Goal: Find specific page/section: Find specific page/section

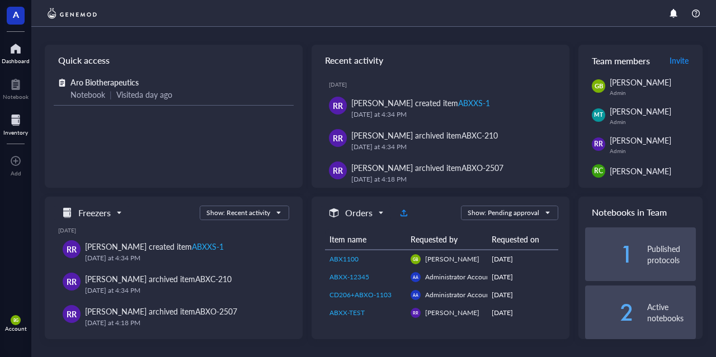
click at [11, 120] on div at bounding box center [15, 120] width 25 height 18
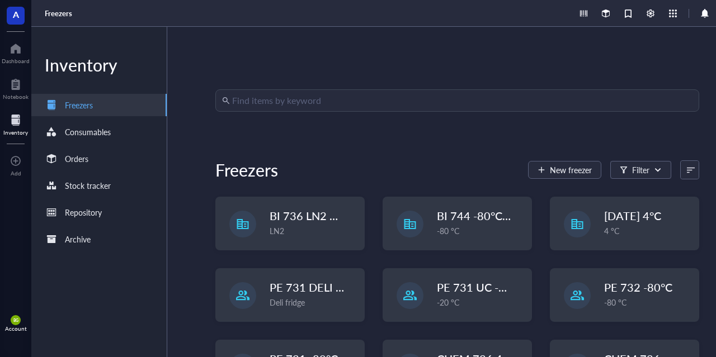
click at [250, 103] on input "search" at bounding box center [462, 100] width 460 height 21
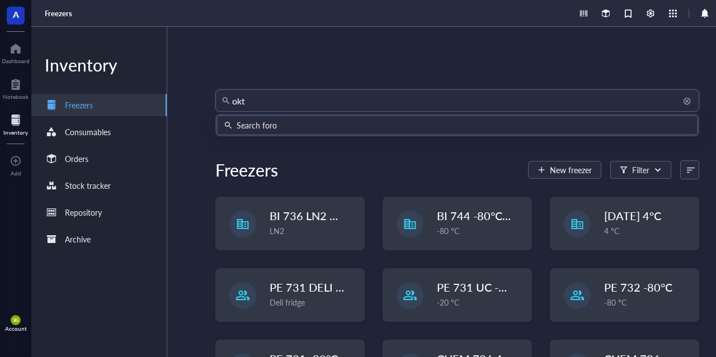
type input "okt9"
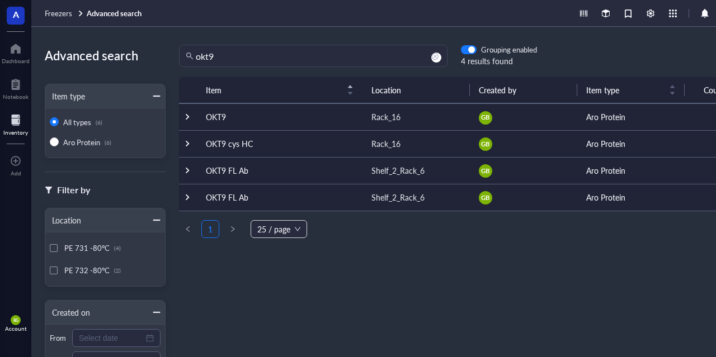
click at [190, 117] on div at bounding box center [187, 117] width 8 height 8
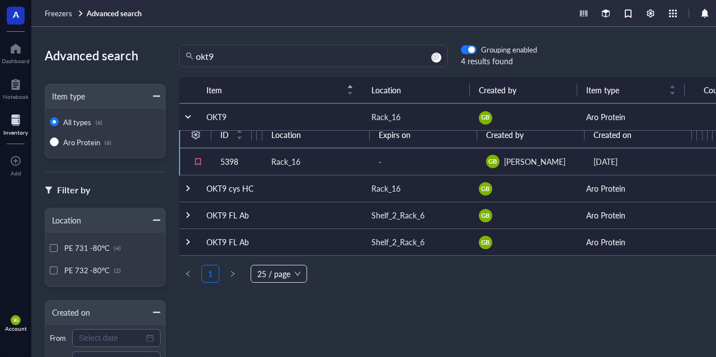
click at [190, 117] on div at bounding box center [188, 117] width 8 height 8
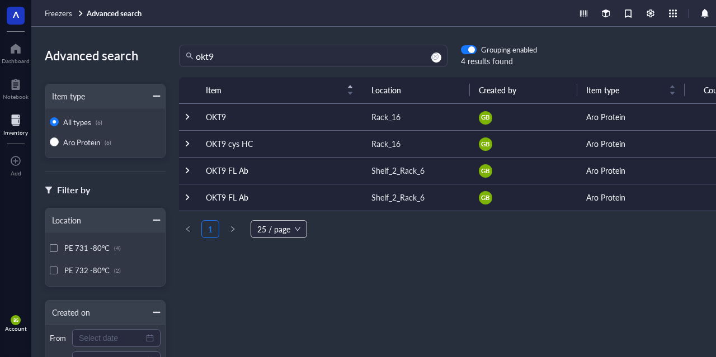
click at [186, 140] on div at bounding box center [187, 144] width 8 height 8
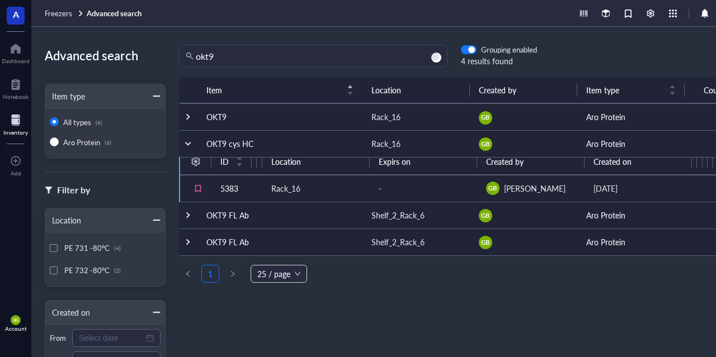
click at [186, 140] on div at bounding box center [188, 144] width 8 height 8
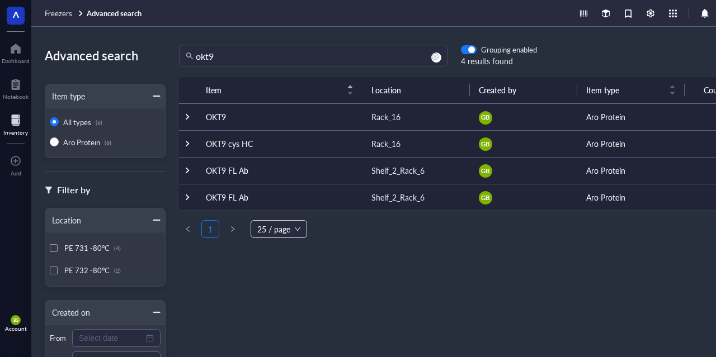
click at [187, 167] on div at bounding box center [187, 171] width 8 height 8
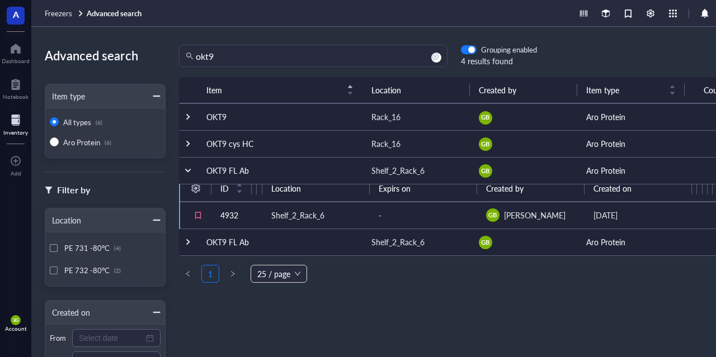
click at [187, 167] on div at bounding box center [188, 171] width 8 height 8
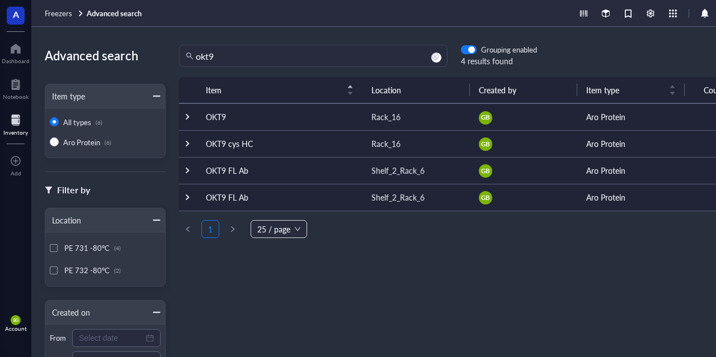
click at [185, 198] on div at bounding box center [187, 198] width 8 height 8
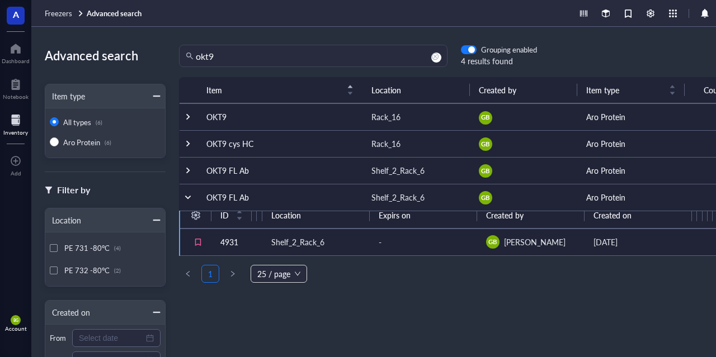
click at [185, 198] on div at bounding box center [188, 198] width 8 height 8
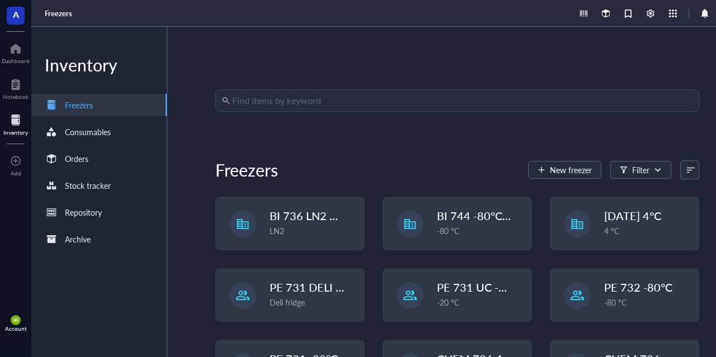
click at [369, 101] on input "search" at bounding box center [462, 100] width 460 height 21
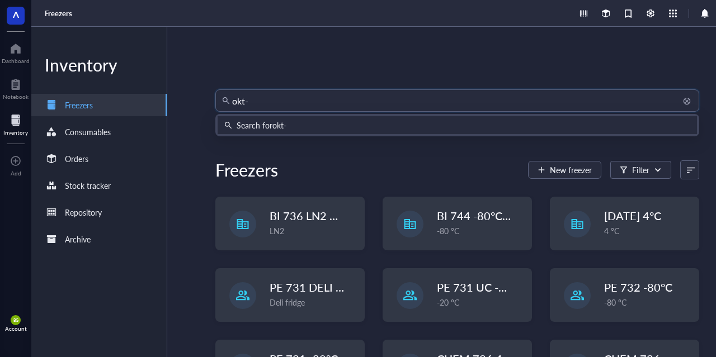
type input "okt-9"
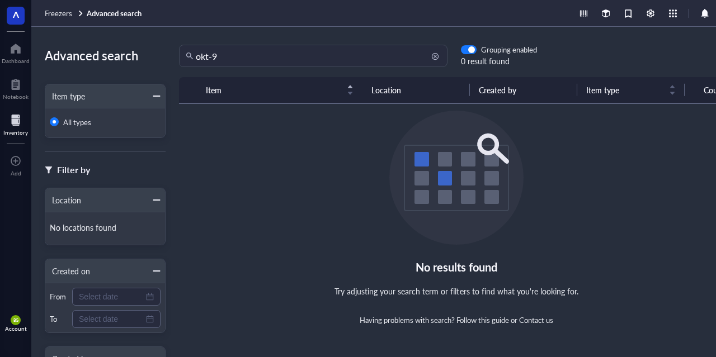
click at [210, 55] on input "okt-9" at bounding box center [318, 55] width 245 height 21
type input "okt9"
